Goal: Navigation & Orientation: Find specific page/section

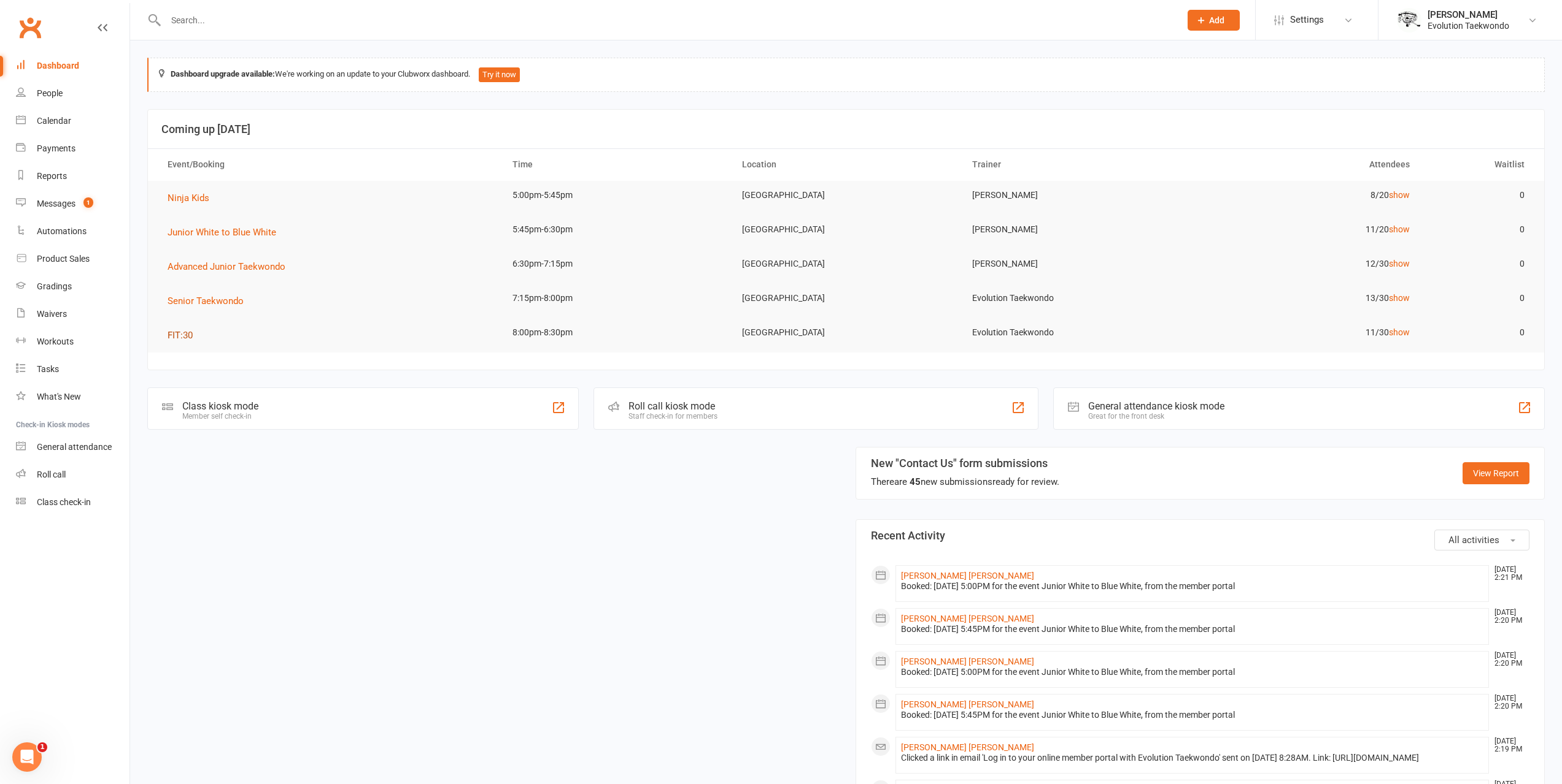
click at [181, 335] on span "FIT:30" at bounding box center [180, 334] width 25 height 11
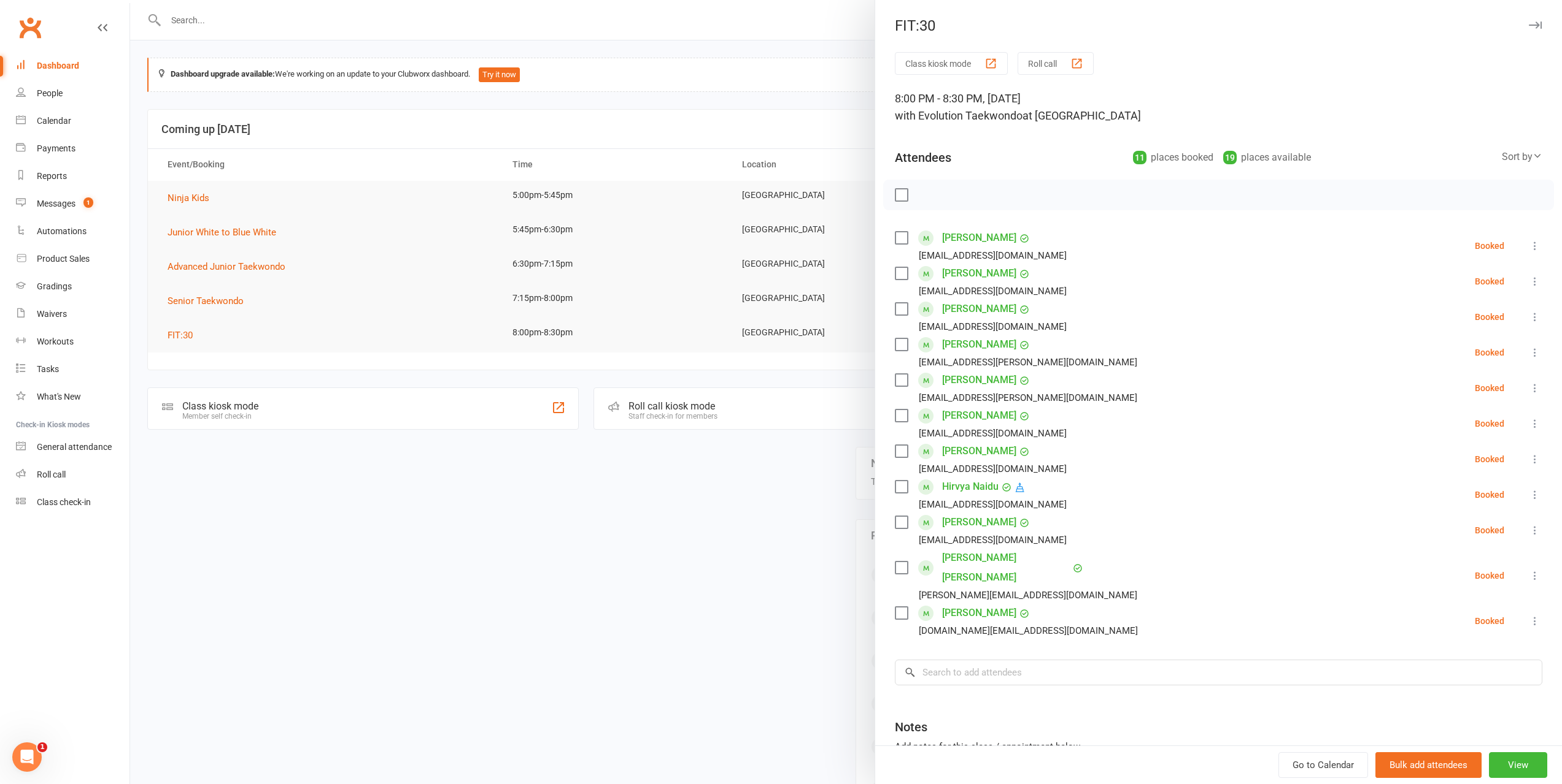
click at [535, 555] on div at bounding box center [845, 392] width 1431 height 784
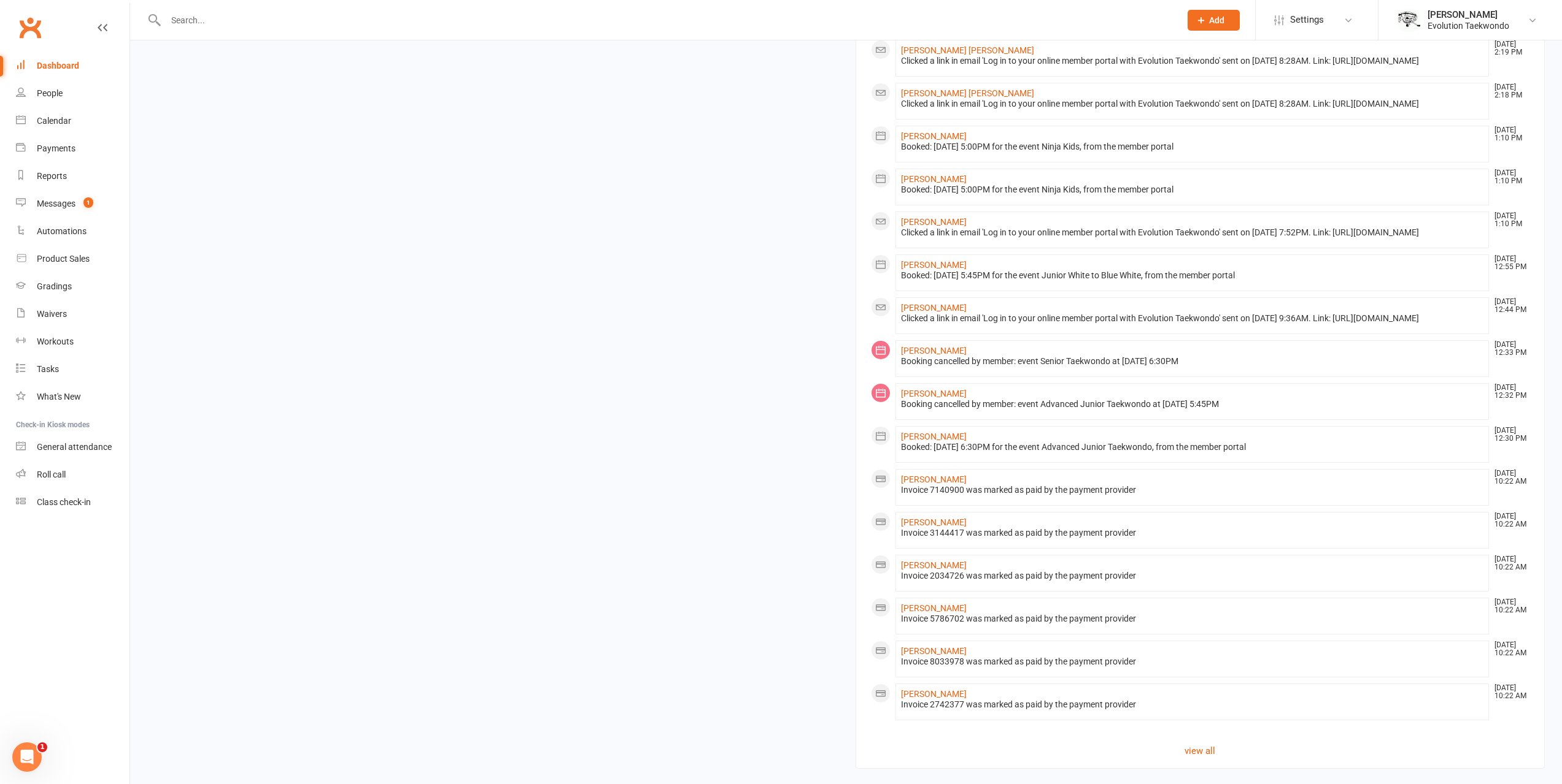
scroll to position [741, 0]
